Goal: Task Accomplishment & Management: Manage account settings

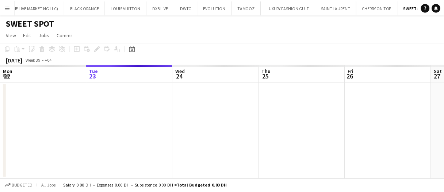
scroll to position [0, 216]
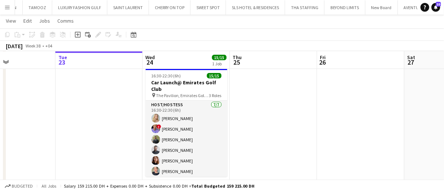
scroll to position [0, 203]
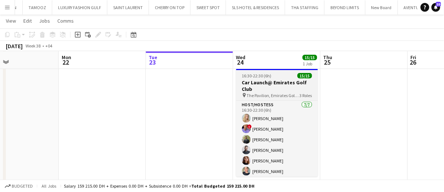
click at [250, 88] on h3 "Car Launch@ Emirates Golf Club" at bounding box center [277, 85] width 82 height 13
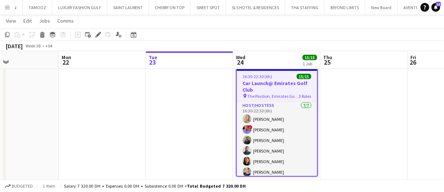
click at [193, 109] on app-date-cell at bounding box center [189, 129] width 87 height 126
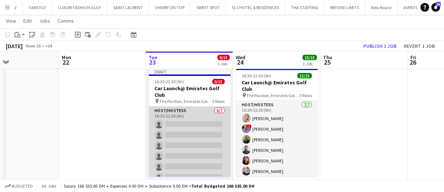
click at [188, 125] on app-card-role "Host/Hostess 0/7 16:30-22:30 (6h) single-neutral-actions single-neutral-actions…" at bounding box center [190, 151] width 82 height 88
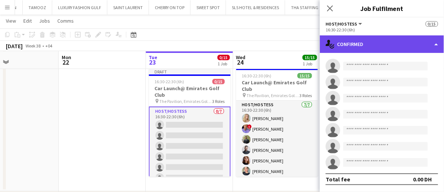
click at [376, 45] on div "single-neutral-actions-check-2 Confirmed" at bounding box center [382, 44] width 124 height 18
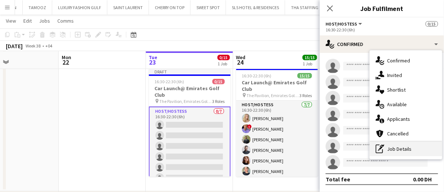
click at [393, 149] on div "pen-write Job Details" at bounding box center [406, 149] width 72 height 15
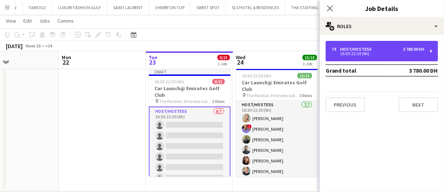
drag, startPoint x: 390, startPoint y: 55, endPoint x: 365, endPoint y: 81, distance: 35.9
click at [390, 55] on div "16:30-22:30 (6h)" at bounding box center [378, 54] width 93 height 4
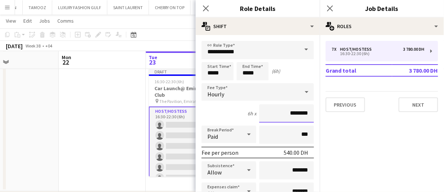
drag, startPoint x: 280, startPoint y: 113, endPoint x: 272, endPoint y: 110, distance: 8.5
click at [272, 110] on input "********" at bounding box center [286, 113] width 55 height 18
type input "*******"
click at [234, 117] on div "6h x *******" at bounding box center [258, 113] width 112 height 18
click at [242, 134] on div at bounding box center [249, 134] width 15 height 15
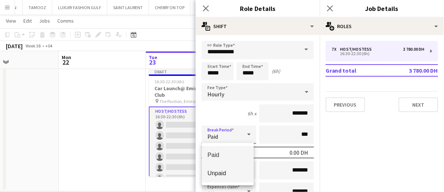
click at [226, 173] on span "Unpaid" at bounding box center [228, 173] width 41 height 7
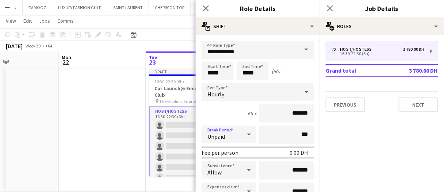
click at [237, 137] on div "Unpaid" at bounding box center [222, 135] width 40 height 18
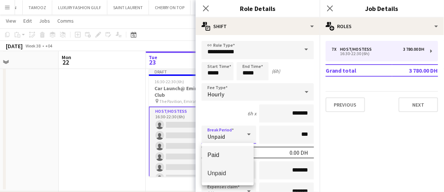
click at [233, 152] on span "Paid" at bounding box center [228, 155] width 41 height 7
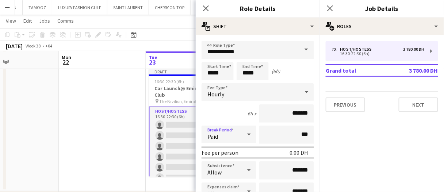
click at [239, 96] on div "Hourly" at bounding box center [251, 92] width 98 height 18
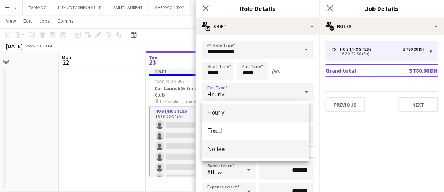
click at [226, 151] on span "No fee" at bounding box center [255, 149] width 95 height 7
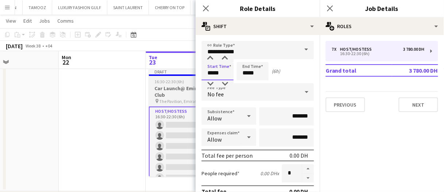
drag, startPoint x: 225, startPoint y: 73, endPoint x: 168, endPoint y: 69, distance: 57.4
click at [163, 72] on body "Menu Boards Boards Boards All jobs Status Workforce Workforce My Workforce Recr…" at bounding box center [222, 144] width 444 height 388
type input "*****"
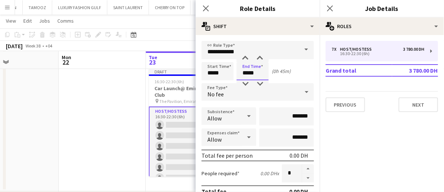
type input "*****"
click at [297, 64] on div "Start Time ***** End Time ***** (0h 45m)" at bounding box center [258, 71] width 112 height 18
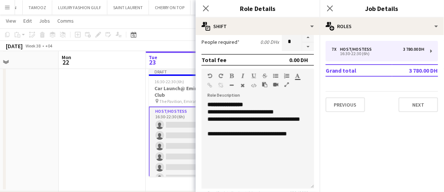
scroll to position [146, 0]
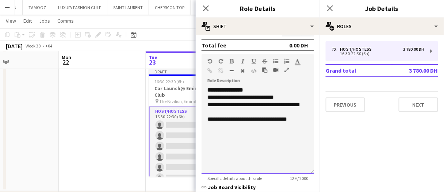
click at [271, 127] on div at bounding box center [257, 126] width 101 height 7
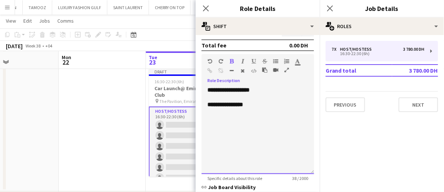
click at [268, 104] on div "**********" at bounding box center [257, 104] width 101 height 7
click at [251, 108] on div "**********" at bounding box center [257, 104] width 101 height 7
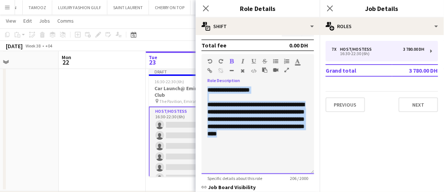
drag, startPoint x: 207, startPoint y: 104, endPoint x: 199, endPoint y: 73, distance: 31.8
click at [199, 73] on form "**********" at bounding box center [258, 76] width 124 height 362
copy div "**********"
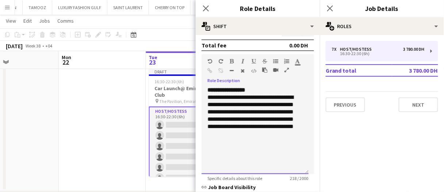
click at [259, 94] on p "**********" at bounding box center [254, 116] width 95 height 44
drag, startPoint x: 260, startPoint y: 87, endPoint x: 275, endPoint y: 98, distance: 17.7
click at [260, 87] on p "**********" at bounding box center [254, 90] width 95 height 7
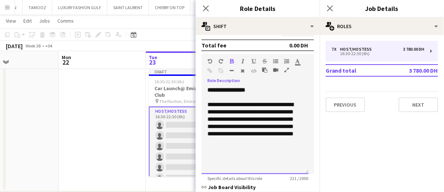
click at [269, 147] on div "**********" at bounding box center [255, 131] width 107 height 88
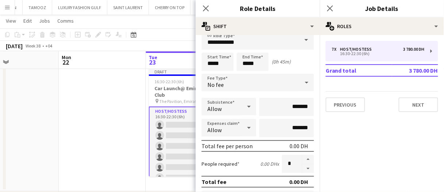
scroll to position [0, 0]
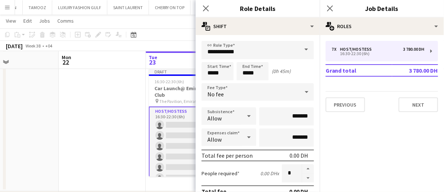
click at [139, 143] on app-date-cell at bounding box center [102, 129] width 87 height 126
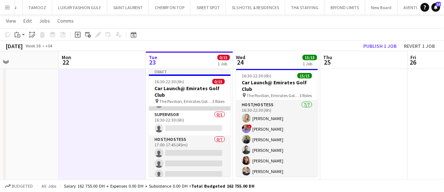
scroll to position [58, 0]
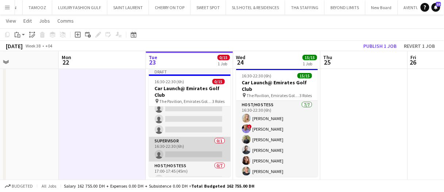
click at [184, 148] on app-card-role "Supervisor 0/1 16:30-22:30 (6h) single-neutral-actions" at bounding box center [190, 149] width 82 height 25
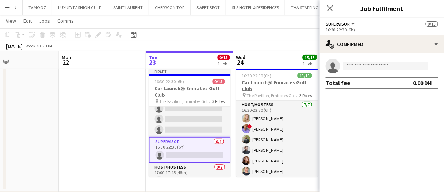
click at [360, 53] on div "single-neutral-actions Total fee 0.00 DH" at bounding box center [382, 74] width 124 height 42
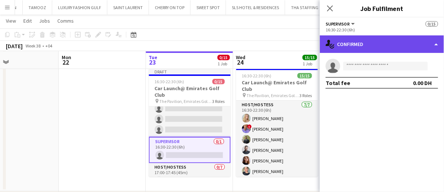
click at [366, 45] on div "single-neutral-actions-check-2 Confirmed" at bounding box center [382, 44] width 124 height 18
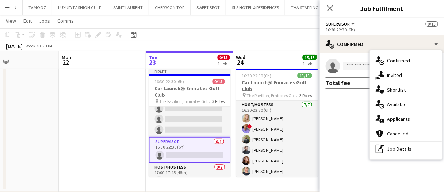
click at [390, 150] on div "pen-write Job Details" at bounding box center [406, 149] width 72 height 15
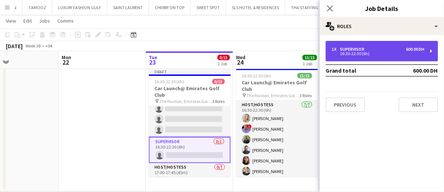
click at [381, 52] on div "16:30-22:30 (6h)" at bounding box center [378, 54] width 93 height 4
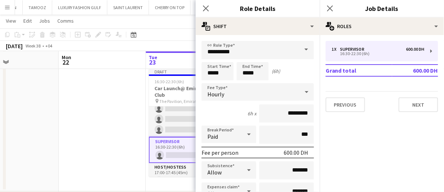
click at [72, 112] on app-date-cell at bounding box center [102, 129] width 87 height 126
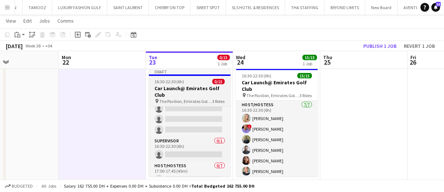
click at [199, 86] on h3 "Car Launch@ Emirates Golf Club" at bounding box center [190, 91] width 82 height 13
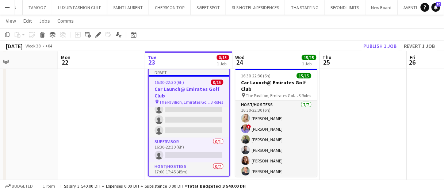
drag, startPoint x: 97, startPoint y: 38, endPoint x: 102, endPoint y: 44, distance: 7.9
click at [97, 38] on div "Edit" at bounding box center [98, 34] width 9 height 9
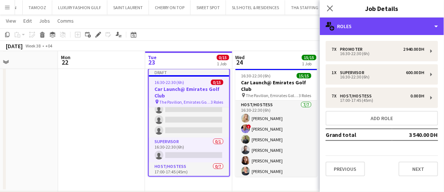
click at [368, 25] on div "multiple-users-add Roles" at bounding box center [382, 27] width 124 height 18
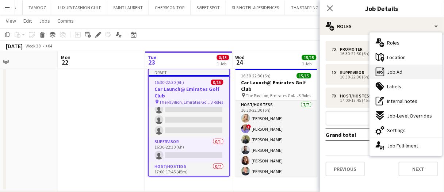
click at [391, 73] on span "Job Ad" at bounding box center [394, 72] width 15 height 7
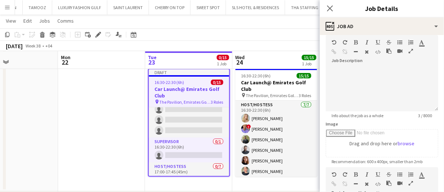
scroll to position [110, 0]
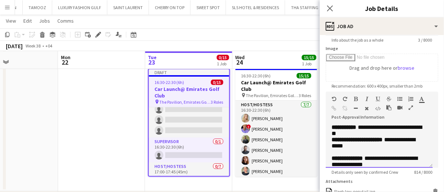
click at [371, 134] on span "**********" at bounding box center [377, 131] width 90 height 12
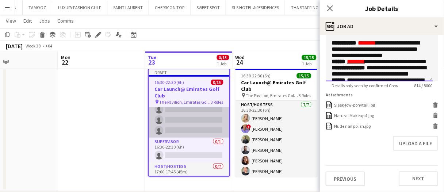
scroll to position [133, 0]
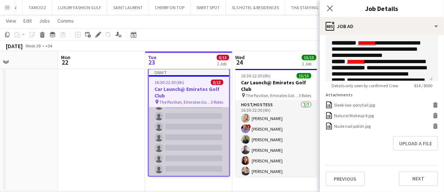
click at [180, 139] on app-card-role "Host/Hostess 0/7 17:00-17:45 (45m) single-neutral-actions single-neutral-action…" at bounding box center [189, 132] width 80 height 88
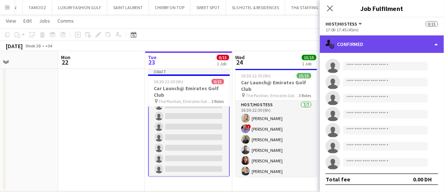
click at [356, 48] on div "single-neutral-actions-check-2 Confirmed" at bounding box center [382, 44] width 124 height 18
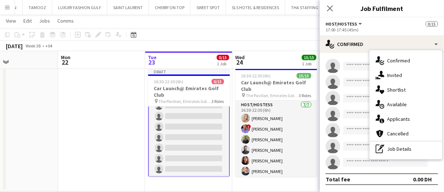
click at [402, 144] on div "pen-write Job Details" at bounding box center [406, 149] width 72 height 15
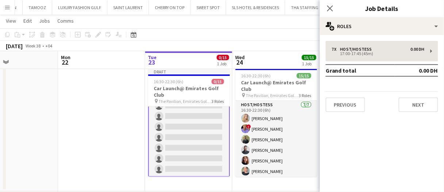
click at [370, 65] on td "Grand total" at bounding box center [360, 71] width 69 height 12
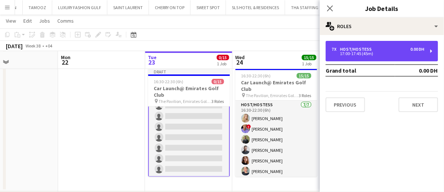
click at [370, 53] on div "17:00-17:45 (45m)" at bounding box center [378, 54] width 93 height 4
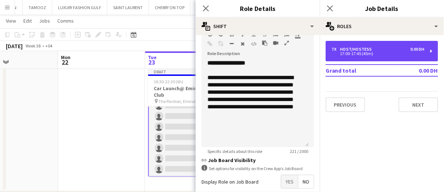
scroll to position [183, 0]
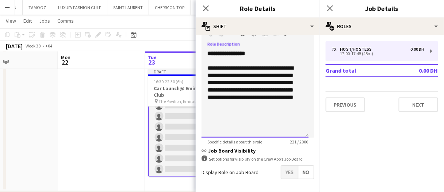
click at [249, 117] on div "**********" at bounding box center [255, 94] width 107 height 88
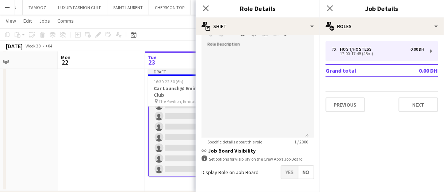
click at [119, 133] on app-date-cell at bounding box center [101, 129] width 87 height 126
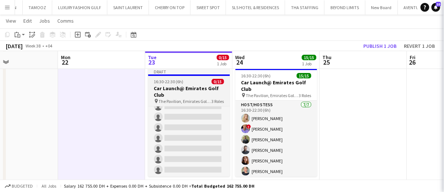
click at [167, 91] on h3 "Car Launch@ Emirates Golf Club" at bounding box center [189, 91] width 82 height 13
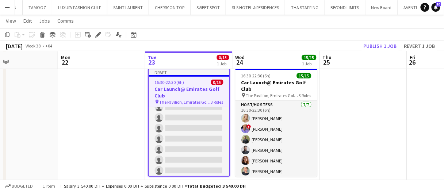
scroll to position [132, 0]
click at [40, 34] on icon "Delete" at bounding box center [42, 35] width 6 height 6
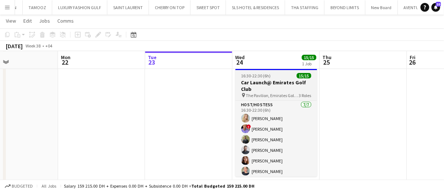
drag, startPoint x: 265, startPoint y: 86, endPoint x: 237, endPoint y: 90, distance: 27.6
click at [265, 86] on h3 "Car Launch@ Emirates Golf Club" at bounding box center [277, 85] width 82 height 13
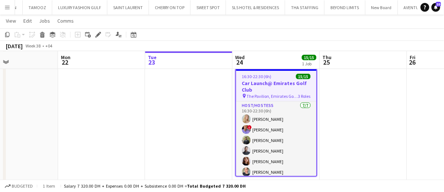
click at [166, 106] on app-date-cell at bounding box center [188, 129] width 87 height 126
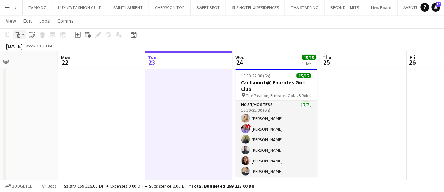
click at [22, 38] on app-action-btn "Paste" at bounding box center [19, 34] width 13 height 9
click at [33, 63] on link "Paste with crew Ctrl+Shift+V" at bounding box center [53, 61] width 69 height 7
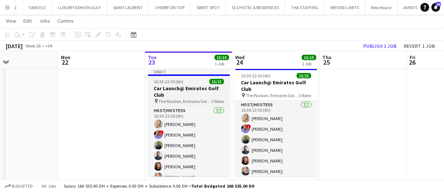
click at [191, 99] on span "The Pavilion, Emirates Golf Club" at bounding box center [185, 101] width 53 height 5
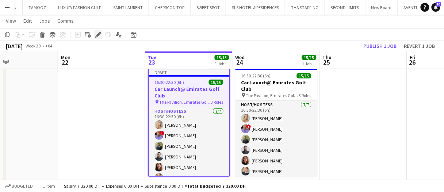
click at [98, 35] on icon at bounding box center [98, 35] width 4 height 4
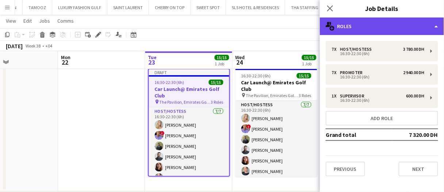
click at [360, 30] on div "multiple-users-add Roles" at bounding box center [382, 27] width 124 height 18
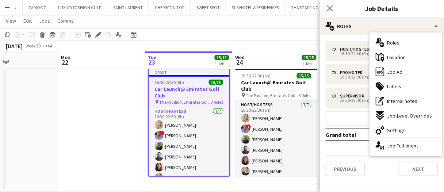
click at [396, 70] on span "Job Ad" at bounding box center [394, 72] width 15 height 7
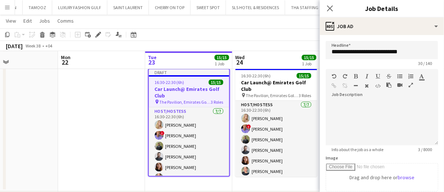
scroll to position [110, 0]
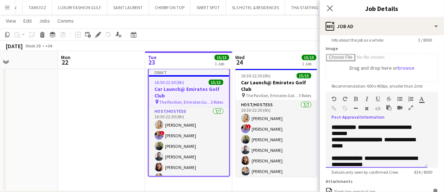
click at [368, 127] on span "**********" at bounding box center [371, 131] width 79 height 12
paste div
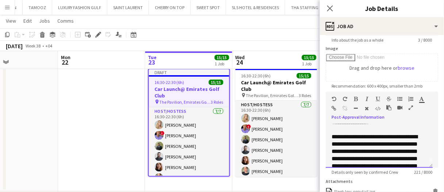
scroll to position [0, 0]
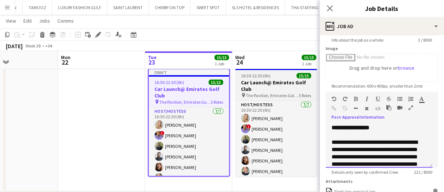
drag, startPoint x: 382, startPoint y: 126, endPoint x: 312, endPoint y: 125, distance: 69.8
click at [312, 125] on body "Menu Boards Boards Boards All jobs Status Workforce Workforce My Workforce Recr…" at bounding box center [222, 144] width 444 height 388
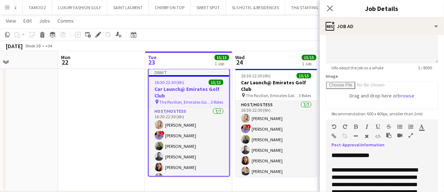
scroll to position [73, 0]
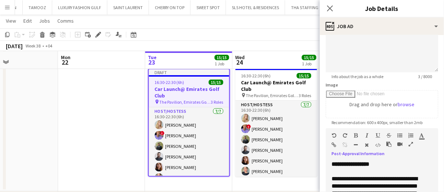
click at [422, 134] on icon "button" at bounding box center [422, 135] width 5 height 5
type input "*******"
click at [400, 165] on p "**********" at bounding box center [379, 164] width 95 height 7
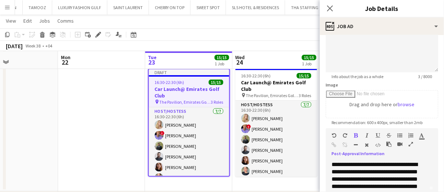
scroll to position [20, 0]
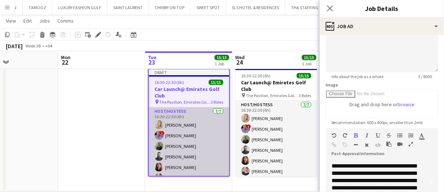
drag, startPoint x: 120, startPoint y: 130, endPoint x: 149, endPoint y: 123, distance: 29.6
click at [120, 130] on app-date-cell at bounding box center [101, 129] width 87 height 126
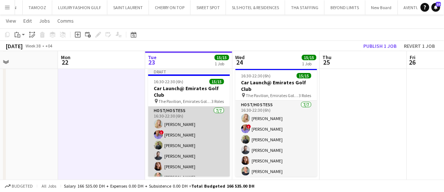
click at [203, 130] on app-card-role "Host/Hostess 7/7 16:30-22:30 (6h) Kateryna Yukhno ! Tariq Wahbeh Abdulkader Hab…" at bounding box center [189, 151] width 82 height 88
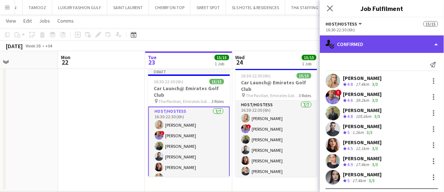
click at [349, 42] on div "single-neutral-actions-check-2 Confirmed" at bounding box center [382, 44] width 124 height 18
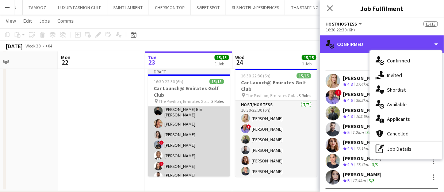
scroll to position [96, 0]
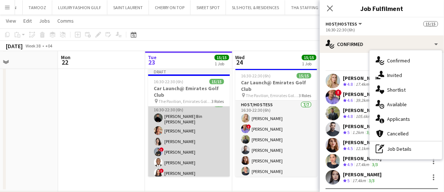
click at [177, 148] on app-card-role "Promoter 7/7 16:30-22:30 (6h) Hassan Bin Rashid Ahmed Punchita Srisuwan Otilia …" at bounding box center [189, 146] width 82 height 93
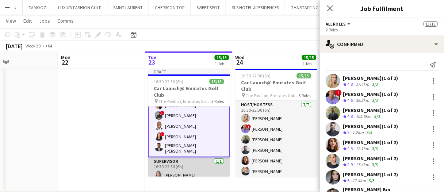
scroll to position [133, 0]
click at [179, 164] on app-card-role "Supervisor 1/1 16:30-22:30 (6h) Nikolett Egresi" at bounding box center [189, 169] width 82 height 25
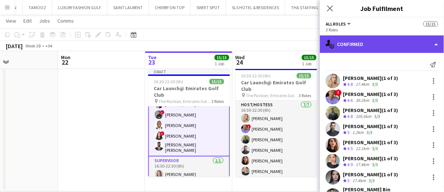
click at [381, 41] on div "single-neutral-actions-check-2 Confirmed" at bounding box center [382, 44] width 124 height 18
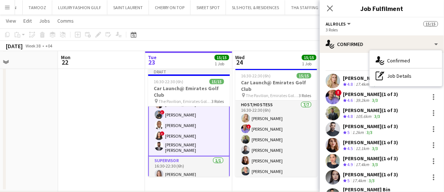
drag, startPoint x: 394, startPoint y: 80, endPoint x: 389, endPoint y: 84, distance: 6.5
click at [394, 80] on div "pen-write Job Details" at bounding box center [406, 76] width 72 height 15
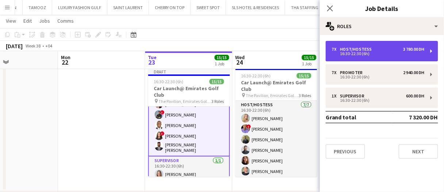
click at [355, 48] on div "Host/Hostess" at bounding box center [357, 49] width 35 height 5
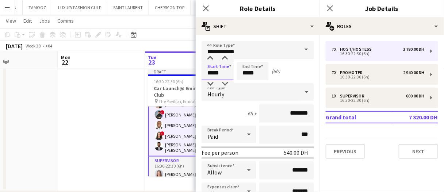
drag, startPoint x: 222, startPoint y: 75, endPoint x: 209, endPoint y: 76, distance: 12.5
click at [221, 75] on input "*****" at bounding box center [218, 71] width 32 height 18
click at [210, 59] on div at bounding box center [210, 58] width 15 height 7
drag, startPoint x: 222, startPoint y: 70, endPoint x: 215, endPoint y: 74, distance: 7.2
click at [215, 74] on input "*****" at bounding box center [218, 71] width 32 height 18
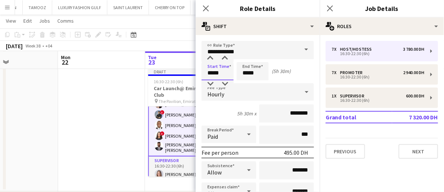
type input "*****"
drag, startPoint x: 258, startPoint y: 74, endPoint x: 200, endPoint y: 73, distance: 58.1
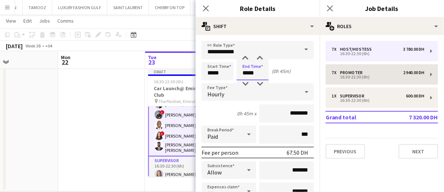
type input "*****"
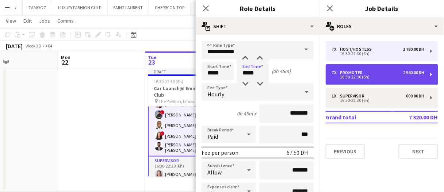
click at [349, 75] on div "16:30-22:30 (6h)" at bounding box center [378, 77] width 93 height 4
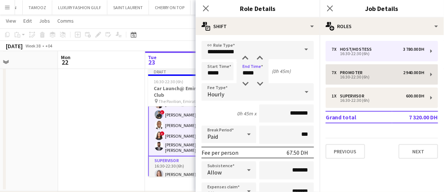
type input "********"
type input "*****"
type input "********"
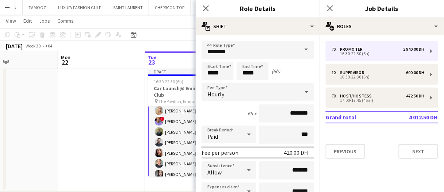
scroll to position [44, 0]
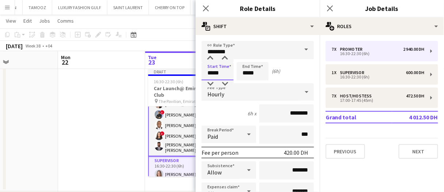
drag, startPoint x: 223, startPoint y: 73, endPoint x: 135, endPoint y: 67, distance: 88.2
click at [138, 68] on body "Menu Boards Boards Boards All jobs Status Workforce Workforce My Workforce Recr…" at bounding box center [222, 144] width 444 height 388
type input "*****"
drag, startPoint x: 263, startPoint y: 73, endPoint x: 122, endPoint y: 67, distance: 140.7
click at [142, 70] on body "Menu Boards Boards Boards All jobs Status Workforce Workforce My Workforce Recr…" at bounding box center [222, 144] width 444 height 388
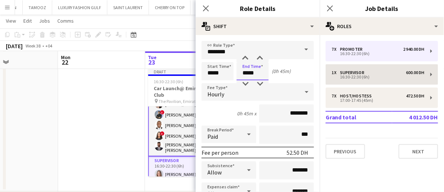
type input "*****"
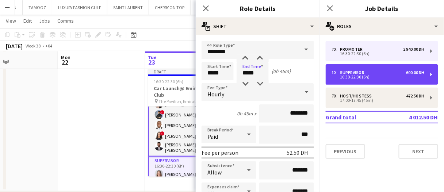
drag, startPoint x: 356, startPoint y: 76, endPoint x: 275, endPoint y: 90, distance: 83.0
click at [356, 76] on div "16:30-22:30 (6h)" at bounding box center [378, 77] width 93 height 4
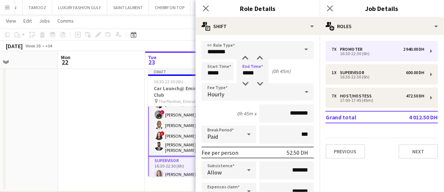
type input "**********"
type input "*****"
type input "*********"
type input "*"
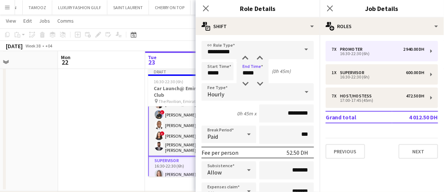
scroll to position [0, 0]
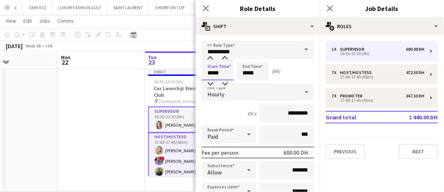
drag, startPoint x: 226, startPoint y: 72, endPoint x: 144, endPoint y: 73, distance: 82.2
click at [145, 73] on body "Menu Boards Boards Boards All jobs Status Workforce Workforce My Workforce Recr…" at bounding box center [222, 144] width 444 height 388
type input "*****"
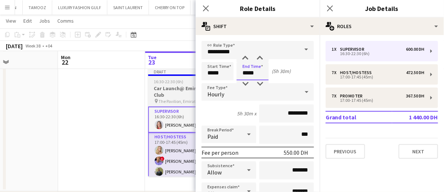
drag, startPoint x: 261, startPoint y: 74, endPoint x: 177, endPoint y: 74, distance: 84.0
click at [177, 74] on body "Menu Boards Boards Boards All jobs Status Workforce Workforce My Workforce Recr…" at bounding box center [222, 144] width 444 height 388
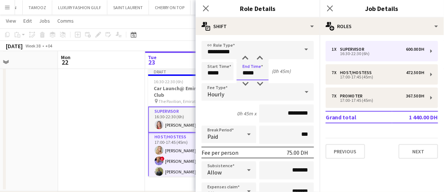
type input "*****"
click at [239, 96] on div "Hourly" at bounding box center [251, 92] width 98 height 18
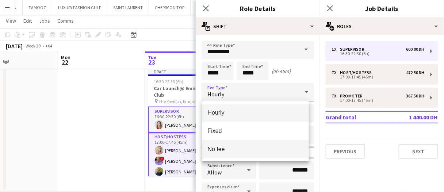
click at [227, 148] on span "No fee" at bounding box center [255, 149] width 95 height 7
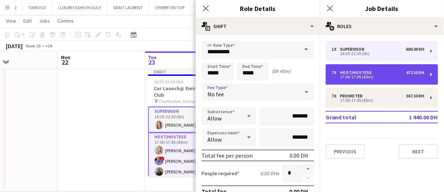
click at [354, 84] on div "7 x Host/Hostess 472.50 DH 17:00-17:45 (45m)" at bounding box center [382, 74] width 112 height 20
type input "**********"
type input "*"
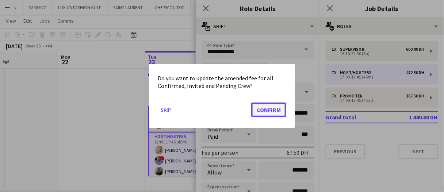
click at [264, 109] on button "Confirm" at bounding box center [268, 110] width 35 height 15
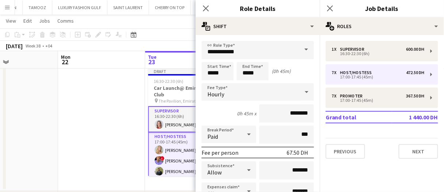
scroll to position [50, 0]
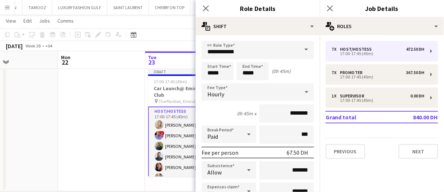
click at [229, 93] on div "Hourly" at bounding box center [251, 92] width 98 height 18
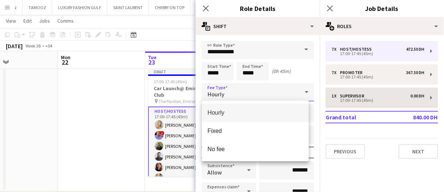
drag, startPoint x: 237, startPoint y: 149, endPoint x: 329, endPoint y: 94, distance: 107.9
click at [237, 149] on span "No fee" at bounding box center [255, 149] width 95 height 7
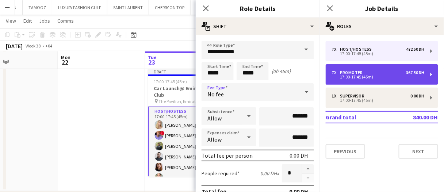
click at [344, 79] on div "17:00-17:45 (45m)" at bounding box center [378, 77] width 93 height 4
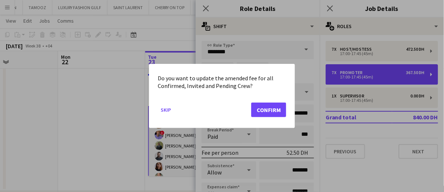
scroll to position [0, 0]
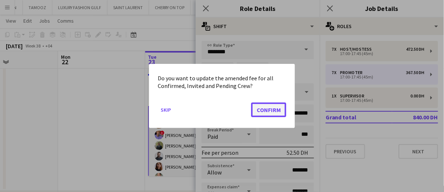
click at [261, 107] on button "Confirm" at bounding box center [268, 110] width 35 height 15
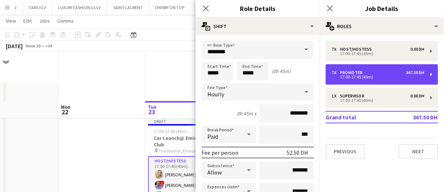
scroll to position [50, 0]
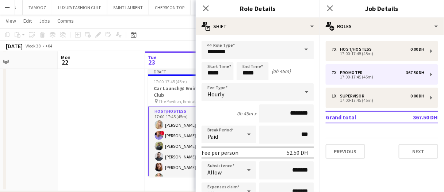
click at [237, 87] on div "Hourly" at bounding box center [251, 92] width 98 height 18
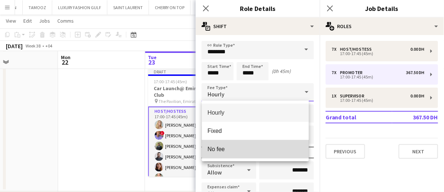
click at [244, 147] on span "No fee" at bounding box center [255, 149] width 95 height 7
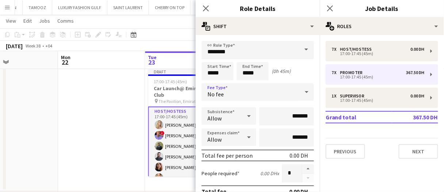
click at [357, 133] on div "7 x Host/Hostess 0.00 DH 17:00-17:45 (45m) 7 x Promoter 367.50 DH 17:00-17:45 (…" at bounding box center [382, 100] width 124 height 118
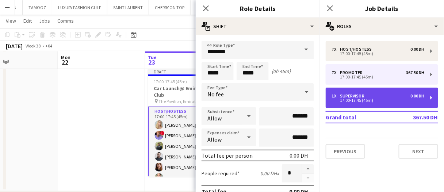
click at [357, 105] on div "1 x Supervisor 0.00 DH 17:00-17:45 (45m)" at bounding box center [382, 98] width 112 height 20
type input "**********"
type input "*"
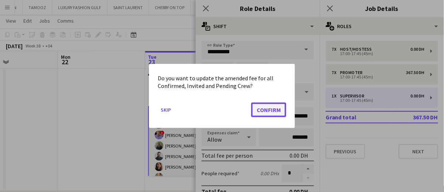
click at [271, 111] on button "Confirm" at bounding box center [268, 110] width 35 height 15
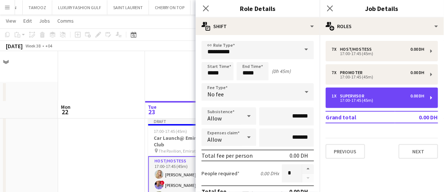
scroll to position [50, 0]
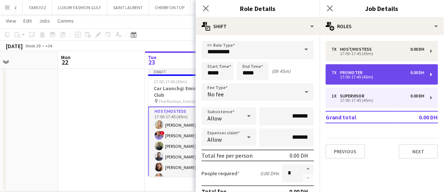
click at [365, 75] on div "17:00-17:45 (45m)" at bounding box center [378, 77] width 93 height 4
type input "********"
type input "*"
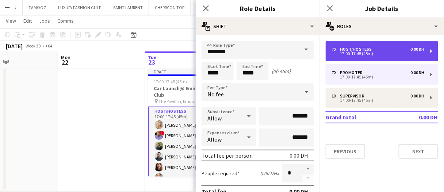
click at [364, 57] on div "7 x Host/Hostess 0.00 DH 17:00-17:45 (45m)" at bounding box center [382, 51] width 112 height 20
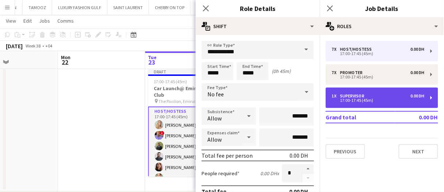
click at [362, 101] on div "17:00-17:45 (45m)" at bounding box center [378, 101] width 93 height 4
type input "**********"
type input "*"
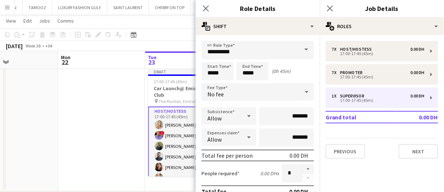
click at [126, 143] on app-date-cell at bounding box center [101, 129] width 87 height 126
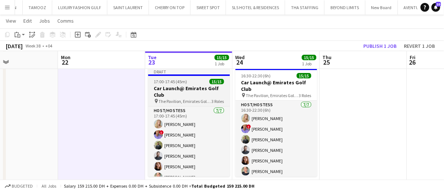
click at [187, 92] on h3 "Car Launch@ Emirates Golf Club" at bounding box center [189, 91] width 82 height 13
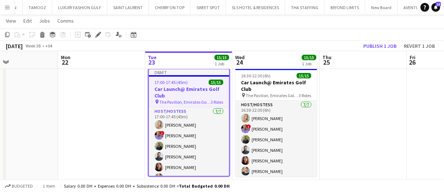
drag, startPoint x: 99, startPoint y: 35, endPoint x: 269, endPoint y: 62, distance: 172.3
click at [99, 35] on icon "Edit" at bounding box center [98, 35] width 6 height 6
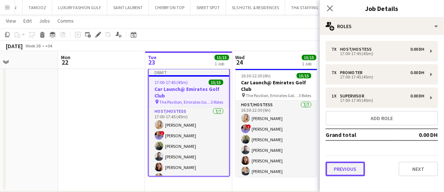
drag, startPoint x: 359, startPoint y: 165, endPoint x: 361, endPoint y: 128, distance: 36.9
click at [359, 164] on button "Previous" at bounding box center [345, 169] width 39 height 15
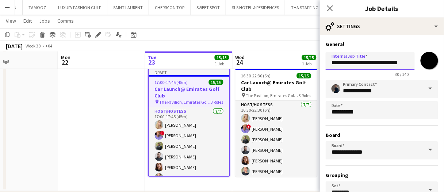
click at [329, 63] on input "**********" at bounding box center [370, 61] width 89 height 18
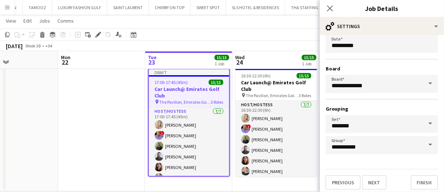
scroll to position [69, 0]
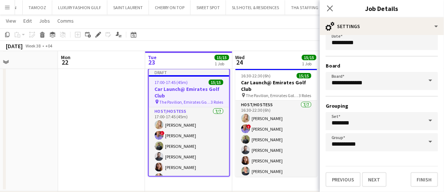
type input "**********"
click at [126, 121] on app-date-cell at bounding box center [101, 129] width 87 height 126
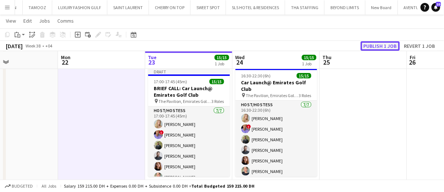
click at [376, 48] on button "Publish 1 job" at bounding box center [380, 45] width 39 height 9
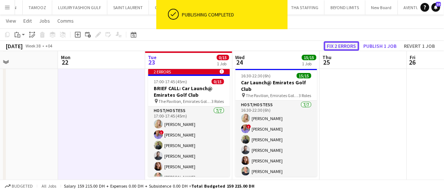
click at [345, 45] on button "Fix 2 errors" at bounding box center [341, 45] width 35 height 9
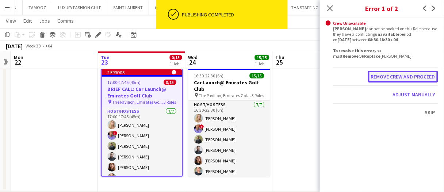
click at [405, 74] on button "Remove crew and proceed" at bounding box center [403, 77] width 70 height 12
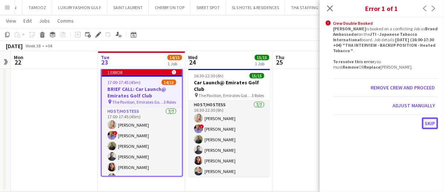
click at [432, 119] on button "Skip" at bounding box center [430, 124] width 16 height 12
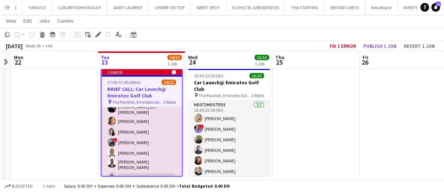
scroll to position [110, 0]
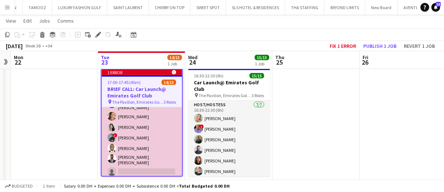
click at [157, 134] on app-card-role "Promoter 6/7 17:00-17:45 (45m) Hassan Bin Rashid Ahmed Punchita Srisuwan Otilia…" at bounding box center [142, 132] width 80 height 93
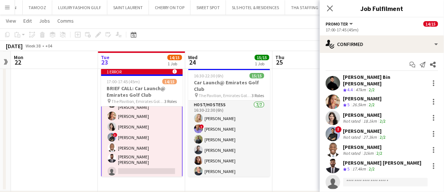
click at [371, 144] on div "Edmond shammah" at bounding box center [363, 147] width 41 height 7
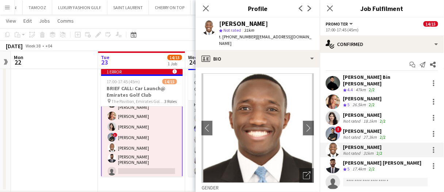
click at [62, 130] on app-date-cell at bounding box center [54, 129] width 87 height 126
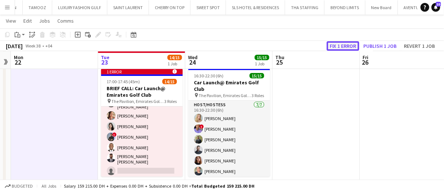
click at [337, 47] on button "Fix 1 error" at bounding box center [343, 45] width 32 height 9
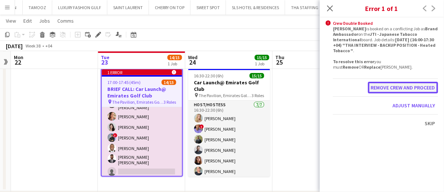
click at [413, 86] on button "Remove crew and proceed" at bounding box center [403, 88] width 70 height 12
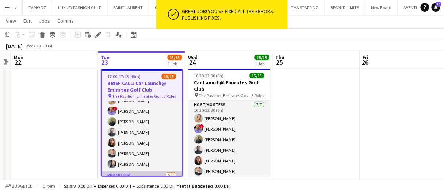
scroll to position [0, 0]
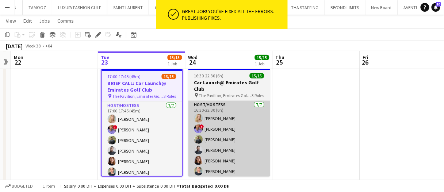
drag, startPoint x: 146, startPoint y: 145, endPoint x: 208, endPoint y: 118, distance: 68.2
click at [146, 146] on app-card-role "Host/Hostess 7/7 17:00-17:45 (45m) Kateryna Yukhno ! Tariq Wahbeh Abdulkader Ha…" at bounding box center [142, 146] width 80 height 88
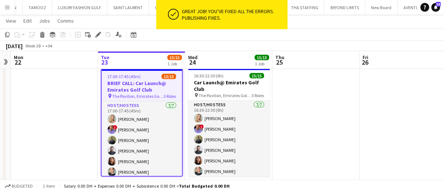
scroll to position [0, 251]
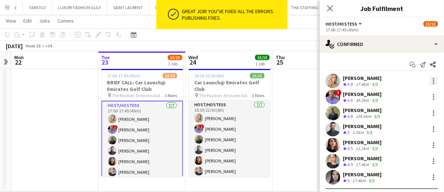
click at [429, 77] on div at bounding box center [433, 81] width 9 height 9
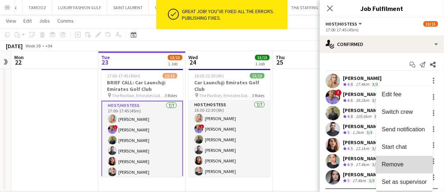
click at [393, 165] on span "Remove" at bounding box center [393, 164] width 22 height 6
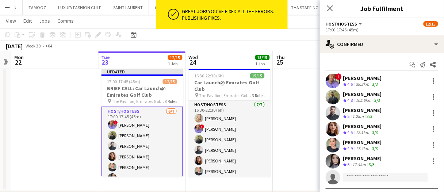
drag, startPoint x: 294, startPoint y: 130, endPoint x: 344, endPoint y: 81, distance: 69.2
click at [295, 129] on app-date-cell at bounding box center [316, 129] width 87 height 126
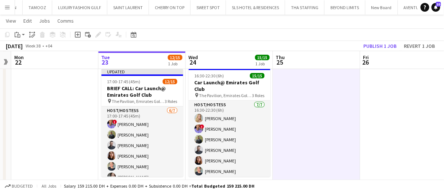
scroll to position [0, 249]
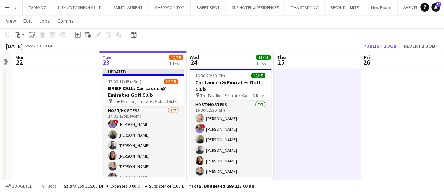
click at [384, 50] on div "September 2025 Week 38 • +04 Publish 1 job Revert 1 job" at bounding box center [222, 46] width 444 height 10
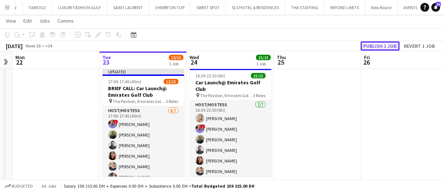
click at [384, 47] on button "Publish 1 job" at bounding box center [380, 45] width 39 height 9
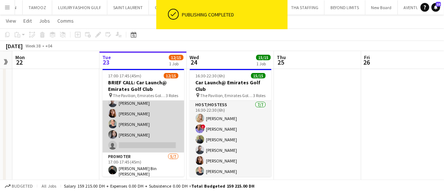
click at [154, 130] on app-card-role "Host/Hostess 6/7 17:00-17:45 (45m) ! Tariq Wahbeh Abdulkader Habra Amine Chaoui…" at bounding box center [144, 108] width 82 height 88
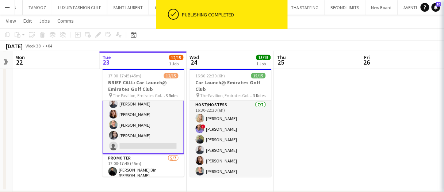
scroll to position [37, 0]
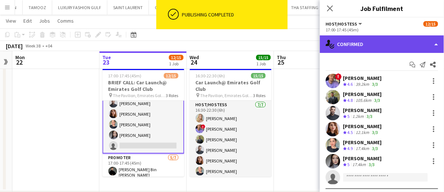
click at [386, 39] on div "single-neutral-actions-check-2 Confirmed" at bounding box center [382, 44] width 124 height 18
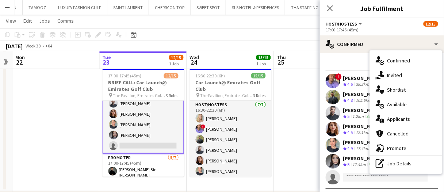
click at [415, 163] on div "pen-write Job Details" at bounding box center [406, 163] width 72 height 15
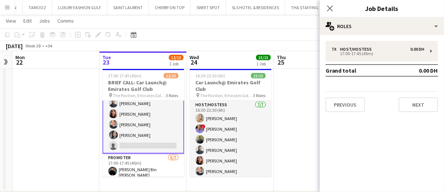
click at [92, 155] on app-date-cell at bounding box center [55, 129] width 87 height 126
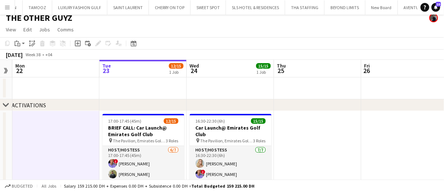
scroll to position [0, 0]
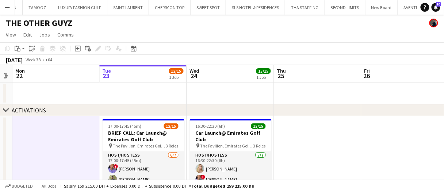
drag, startPoint x: 244, startPoint y: 146, endPoint x: 96, endPoint y: 51, distance: 175.6
click at [244, 146] on span "The Pavilion, Emirates Golf Club" at bounding box center [226, 145] width 53 height 5
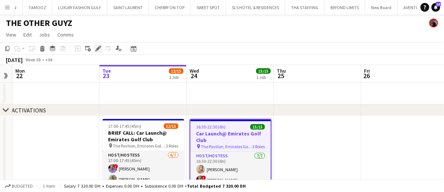
click at [96, 49] on icon "Edit" at bounding box center [98, 49] width 6 height 6
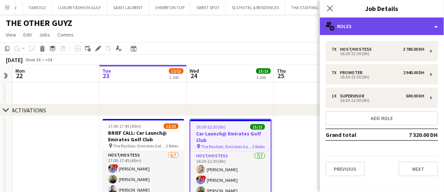
click at [361, 32] on div "multiple-users-add Roles" at bounding box center [382, 27] width 124 height 18
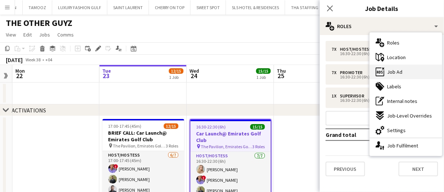
click at [397, 71] on span "Job Ad" at bounding box center [394, 72] width 15 height 7
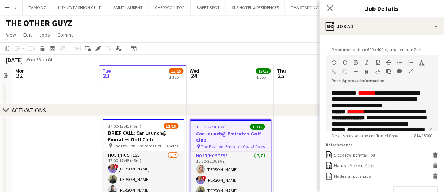
scroll to position [146, 0]
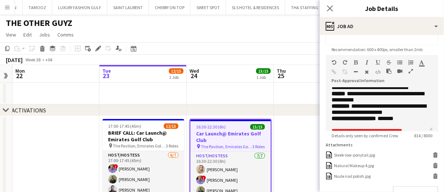
click at [130, 97] on app-date-cell at bounding box center [143, 94] width 87 height 22
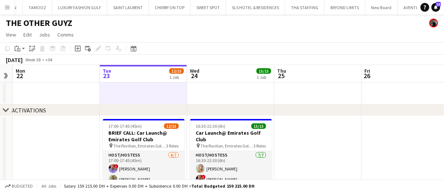
click at [131, 97] on app-date-cell at bounding box center [143, 94] width 87 height 22
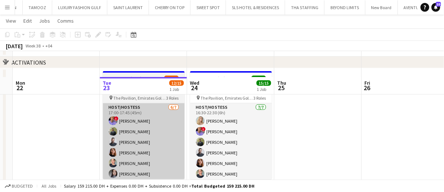
scroll to position [37, 0]
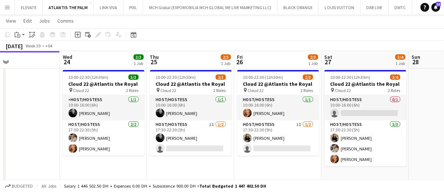
scroll to position [0, 199]
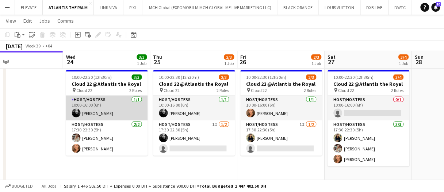
click at [106, 114] on app-card-role "Host/Hostess 1/1 10:00-16:00 (6h) Barbara Szep" at bounding box center [107, 108] width 82 height 25
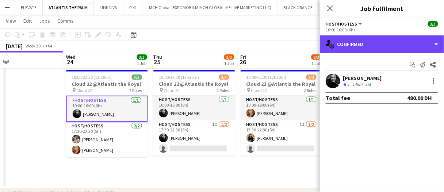
click at [364, 45] on div "single-neutral-actions-check-2 Confirmed" at bounding box center [382, 44] width 124 height 18
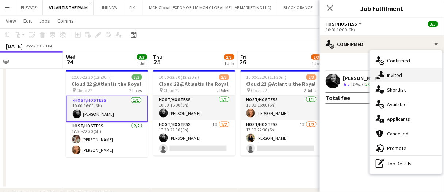
click at [397, 73] on span "Invited" at bounding box center [394, 75] width 15 height 7
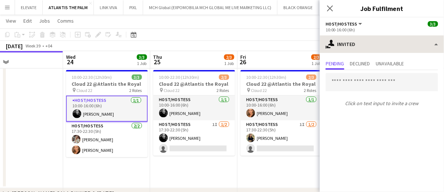
drag, startPoint x: 344, startPoint y: 55, endPoint x: 347, endPoint y: 47, distance: 9.0
click at [345, 53] on div "Pending Declined Unavailable Click on text input to invite a crew" at bounding box center [382, 84] width 124 height 62
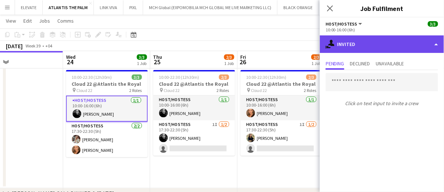
click at [349, 42] on div "single-neutral-actions-share-1 Invited" at bounding box center [382, 44] width 124 height 18
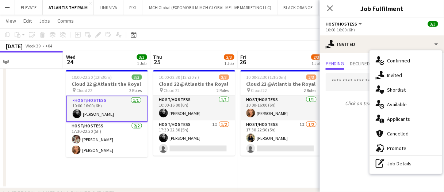
click at [390, 89] on span "Shortlist" at bounding box center [396, 90] width 19 height 7
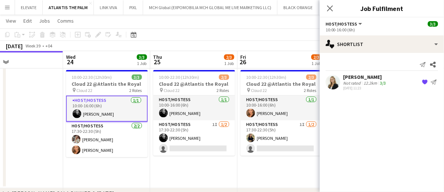
click at [371, 86] on div "22-09-2025 11:23" at bounding box center [365, 88] width 44 height 5
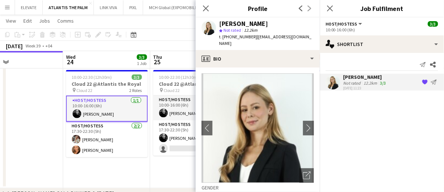
drag, startPoint x: 269, startPoint y: 39, endPoint x: 253, endPoint y: 39, distance: 16.4
click at [253, 39] on app-profile-header "Lorna Gambarotto star Not rated 12.2km t. +971585345037 | lornagam@gmail.com" at bounding box center [258, 34] width 124 height 32
click at [253, 39] on div "t. +971585345037 | lornagam@gmail.com" at bounding box center [266, 40] width 95 height 13
drag, startPoint x: 254, startPoint y: 38, endPoint x: 303, endPoint y: 41, distance: 49.0
click at [303, 41] on app-profile-header "Lorna Gambarotto star Not rated 12.2km t. +971585345037 | lornagam@gmail.com" at bounding box center [258, 34] width 124 height 32
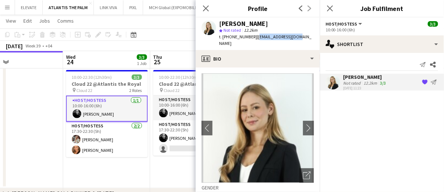
copy span "lornagam@gmail.com"
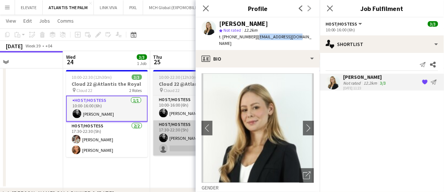
drag, startPoint x: 194, startPoint y: 156, endPoint x: 189, endPoint y: 150, distance: 7.8
click at [194, 156] on app-date-cell "10:00-22:30 (12h30m) 2/3 Cloud 22 @Atlantis the Royal pin Cloud 22 2 Roles Host…" at bounding box center [193, 127] width 87 height 121
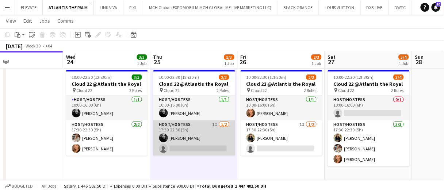
click at [186, 146] on app-card-role "Host/Hostess 1I 1/2 17:30-22:30 (5h) Barbara Szep single-neutral-actions" at bounding box center [194, 138] width 82 height 35
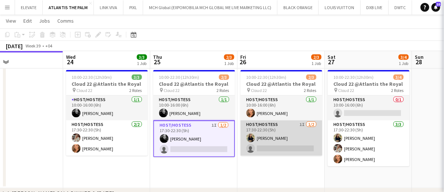
drag, startPoint x: 295, startPoint y: 142, endPoint x: 300, endPoint y: 137, distance: 7.2
click at [295, 143] on app-card-role "Host/Hostess 1I 1/2 17:30-22:30 (5h) maria margherita single-neutral-actions" at bounding box center [282, 138] width 82 height 35
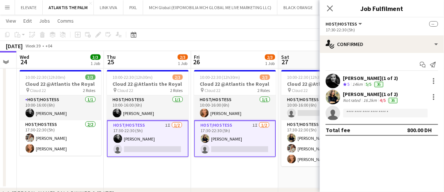
scroll to position [0, 272]
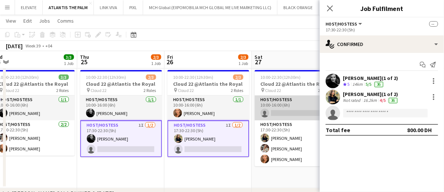
click at [267, 110] on app-card-role "Host/Hostess 0/1 10:00-16:00 (6h) single-neutral-actions" at bounding box center [296, 108] width 82 height 25
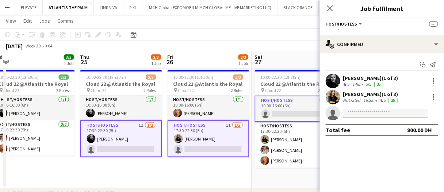
click at [356, 115] on input at bounding box center [385, 113] width 85 height 9
paste input "**********"
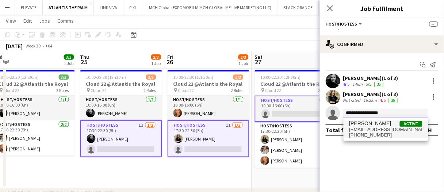
type input "**********"
click at [352, 130] on span "lornagam@gmail.com" at bounding box center [385, 130] width 73 height 6
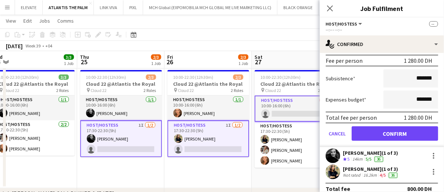
scroll to position [110, 0]
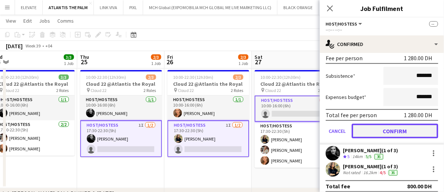
click at [380, 131] on button "Confirm" at bounding box center [395, 131] width 87 height 15
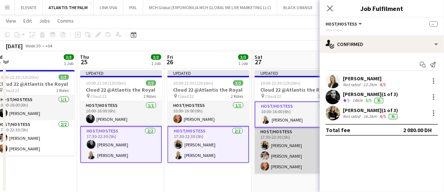
scroll to position [0, 0]
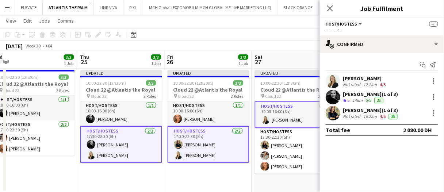
click at [223, 173] on app-date-cell "Updated 10:00-22:30 (12h30m) 3/3 Cloud 22 @Atlantis the Royal pin Cloud 22 2 Ro…" at bounding box center [208, 130] width 87 height 126
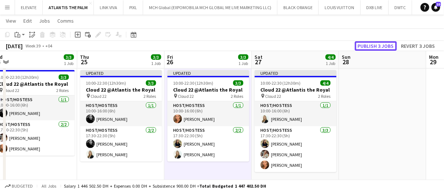
click at [375, 47] on button "Publish 3 jobs" at bounding box center [376, 45] width 42 height 9
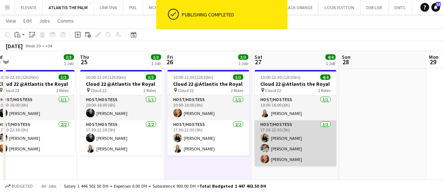
click at [302, 157] on app-card-role "Host/Hostess 3/3 17:30-22:30 (5h) maria margherita Maryna Tsypar Maryna Demchen…" at bounding box center [296, 144] width 82 height 46
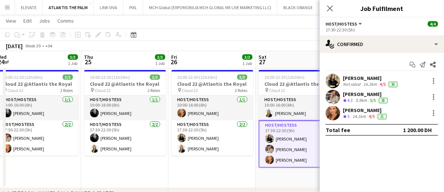
drag, startPoint x: 175, startPoint y: 166, endPoint x: 192, endPoint y: 164, distance: 16.6
click at [182, 165] on app-calendar-viewport "Sun 21 Mon 22 Tue 23 Wed 24 3/3 1 Job Thu 25 3/3 1 Job Fri 26 3/3 1 Job Sat 27 …" at bounding box center [222, 34] width 444 height 376
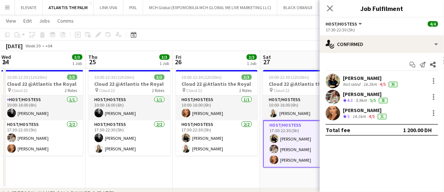
drag, startPoint x: 203, startPoint y: 167, endPoint x: 200, endPoint y: 165, distance: 4.3
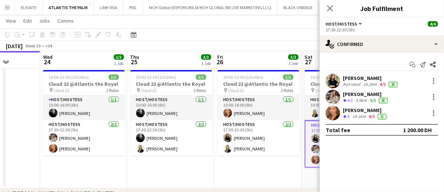
scroll to position [0, 221]
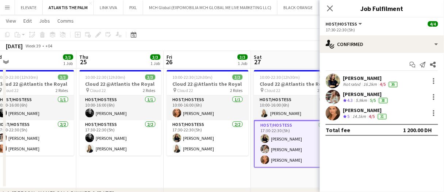
click at [210, 170] on app-date-cell "10:00-22:30 (12h30m) 3/3 Cloud 22 @Atlantis the Royal pin Cloud 22 2 Roles Host…" at bounding box center [207, 127] width 87 height 121
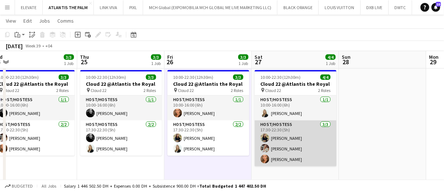
click at [285, 142] on app-card-role "Host/Hostess 3/3 17:30-22:30 (5h) maria margherita Maryna Tsypar Maryna Demchen…" at bounding box center [296, 144] width 82 height 46
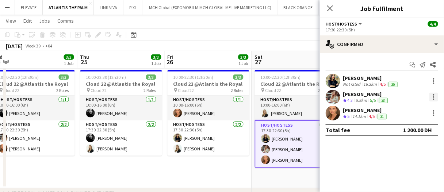
click at [431, 97] on div at bounding box center [433, 97] width 9 height 9
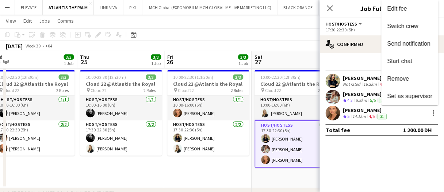
drag, startPoint x: 402, startPoint y: 76, endPoint x: 400, endPoint y: 81, distance: 5.4
click at [402, 76] on span "Remove" at bounding box center [398, 79] width 22 height 6
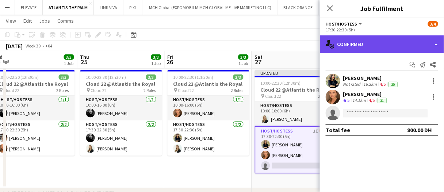
click at [377, 46] on div "single-neutral-actions-check-2 Confirmed" at bounding box center [382, 44] width 124 height 18
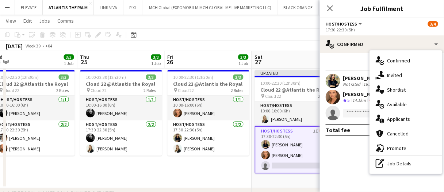
drag, startPoint x: 408, startPoint y: 165, endPoint x: 371, endPoint y: 114, distance: 62.4
click at [408, 165] on div "pen-write Job Details" at bounding box center [406, 163] width 72 height 15
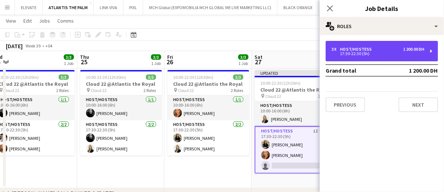
drag, startPoint x: 360, startPoint y: 56, endPoint x: 348, endPoint y: 94, distance: 39.8
click at [360, 56] on div "17:30-22:30 (5h)" at bounding box center [378, 54] width 93 height 4
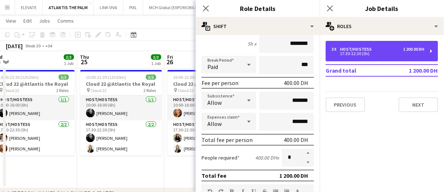
scroll to position [73, 0]
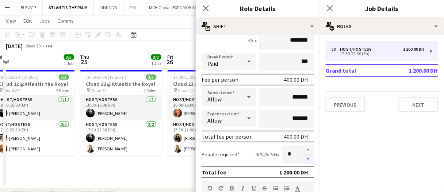
click at [306, 160] on button "button" at bounding box center [308, 159] width 12 height 9
type input "*"
click at [137, 181] on app-date-cell "10:00-22:30 (12h30m) 3/3 Cloud 22 @Atlantis the Royal pin Cloud 22 2 Roles Host…" at bounding box center [120, 127] width 87 height 121
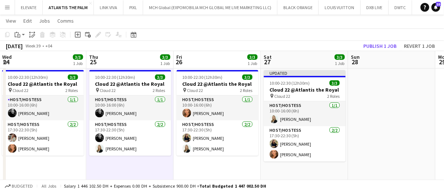
scroll to position [0, 239]
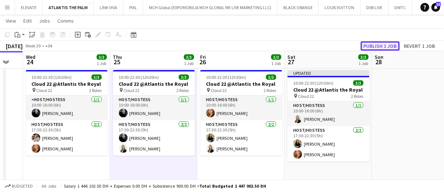
click at [390, 46] on button "Publish 1 job" at bounding box center [380, 45] width 39 height 9
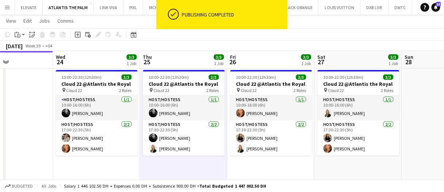
scroll to position [0, 207]
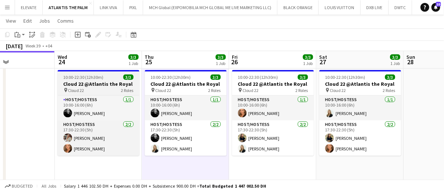
click at [103, 83] on h3 "Cloud 22 @Atlantis the Royal" at bounding box center [99, 84] width 82 height 7
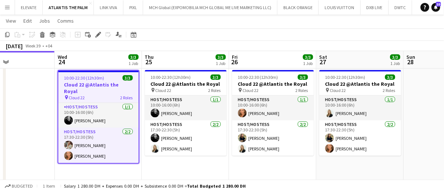
click at [207, 42] on div "September 2025 Week 39 • +04" at bounding box center [222, 46] width 444 height 10
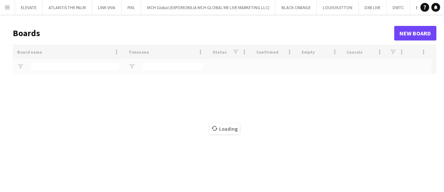
type input "*****"
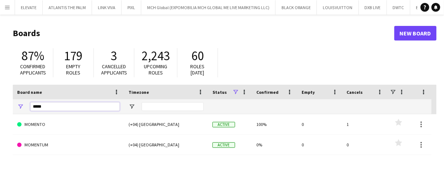
drag, startPoint x: 69, startPoint y: 106, endPoint x: 0, endPoint y: 100, distance: 68.9
click at [0, 100] on main "Boards New Board 87% Confirmed applicants 179 Empty roles 3 Cancelled applicant…" at bounding box center [222, 147] width 444 height 264
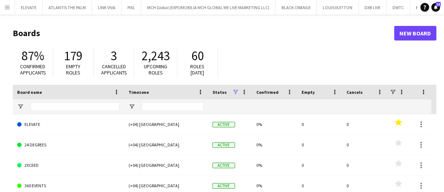
click at [5, 15] on main "Boards New Board 87% Confirmed applicants 179 Empty roles 3 Cancelled applicant…" at bounding box center [222, 147] width 444 height 264
drag, startPoint x: 7, startPoint y: 12, endPoint x: 14, endPoint y: 17, distance: 8.9
click at [7, 12] on button "Menu" at bounding box center [7, 7] width 15 height 15
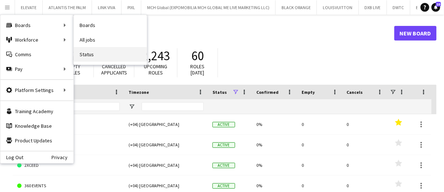
click at [94, 52] on link "Status" at bounding box center [110, 54] width 73 height 15
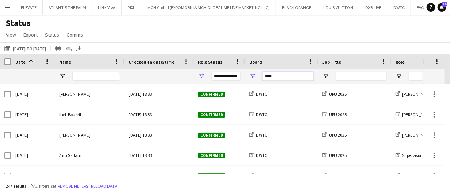
drag, startPoint x: 282, startPoint y: 75, endPoint x: 195, endPoint y: 73, distance: 86.6
click at [16, 47] on button "23-09-2025 to 29-09-2025 03-09-2025 to 20-09-2025" at bounding box center [25, 48] width 45 height 9
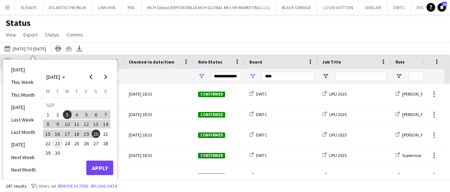
click at [66, 142] on span "24" at bounding box center [67, 143] width 9 height 9
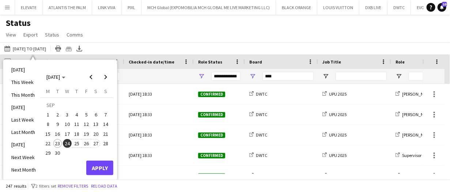
click at [97, 142] on span "27" at bounding box center [96, 143] width 9 height 9
click at [102, 170] on button "Apply" at bounding box center [99, 168] width 27 height 15
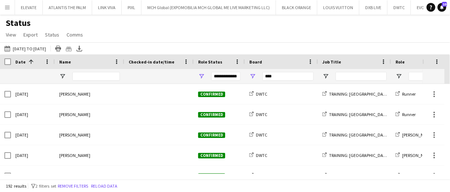
click at [280, 44] on div "23-09-2025 to 29-09-2025 24-09-2025 to 27-09-2025 Today This Week This Month Ye…" at bounding box center [225, 48] width 450 height 12
drag, startPoint x: 241, startPoint y: 77, endPoint x: 210, endPoint y: 63, distance: 33.9
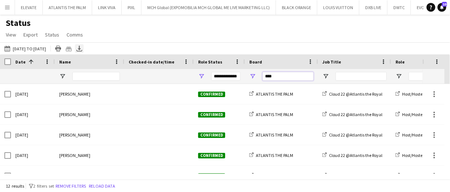
type input "****"
click at [81, 48] on icon at bounding box center [79, 48] width 3 height 4
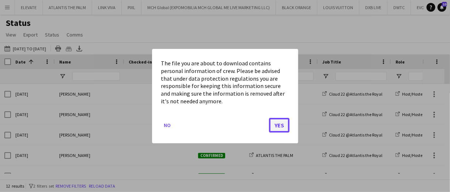
click at [280, 125] on button "Yes" at bounding box center [279, 125] width 20 height 15
